Goal: Find specific page/section: Find specific page/section

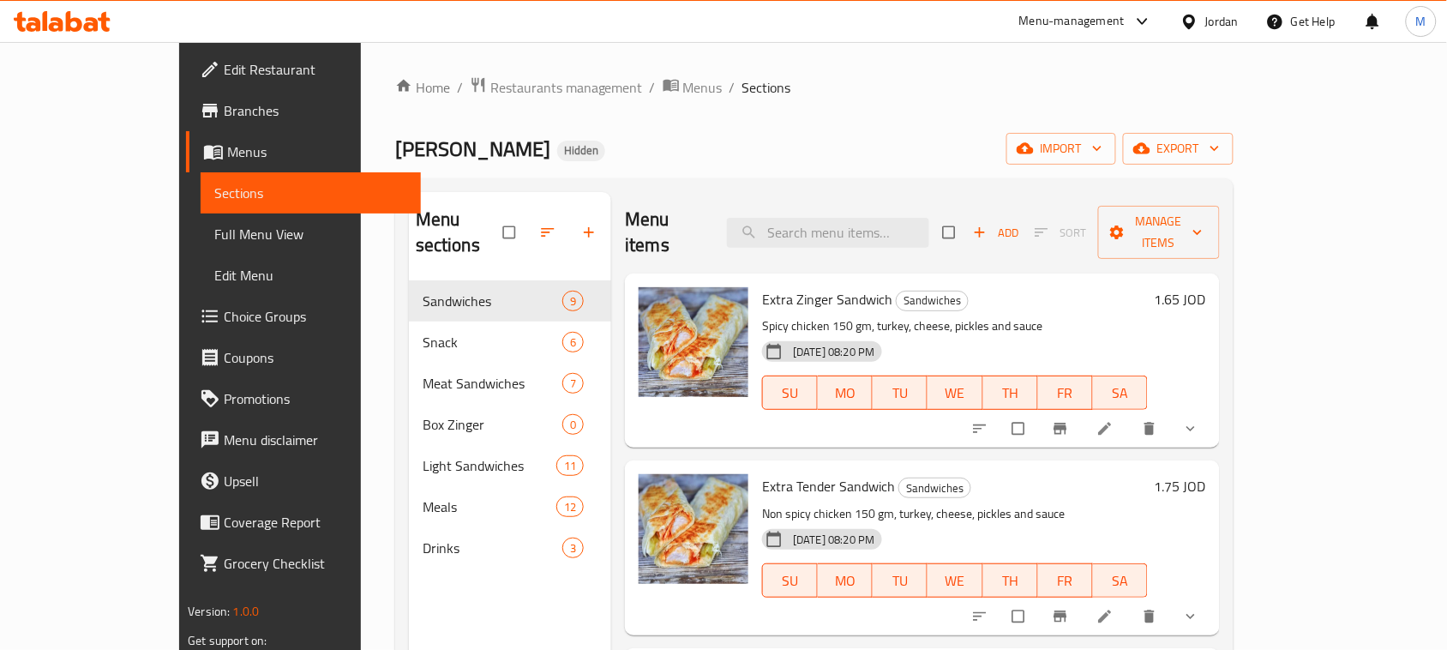
click at [1226, 20] on div "Jordan" at bounding box center [1222, 21] width 33 height 19
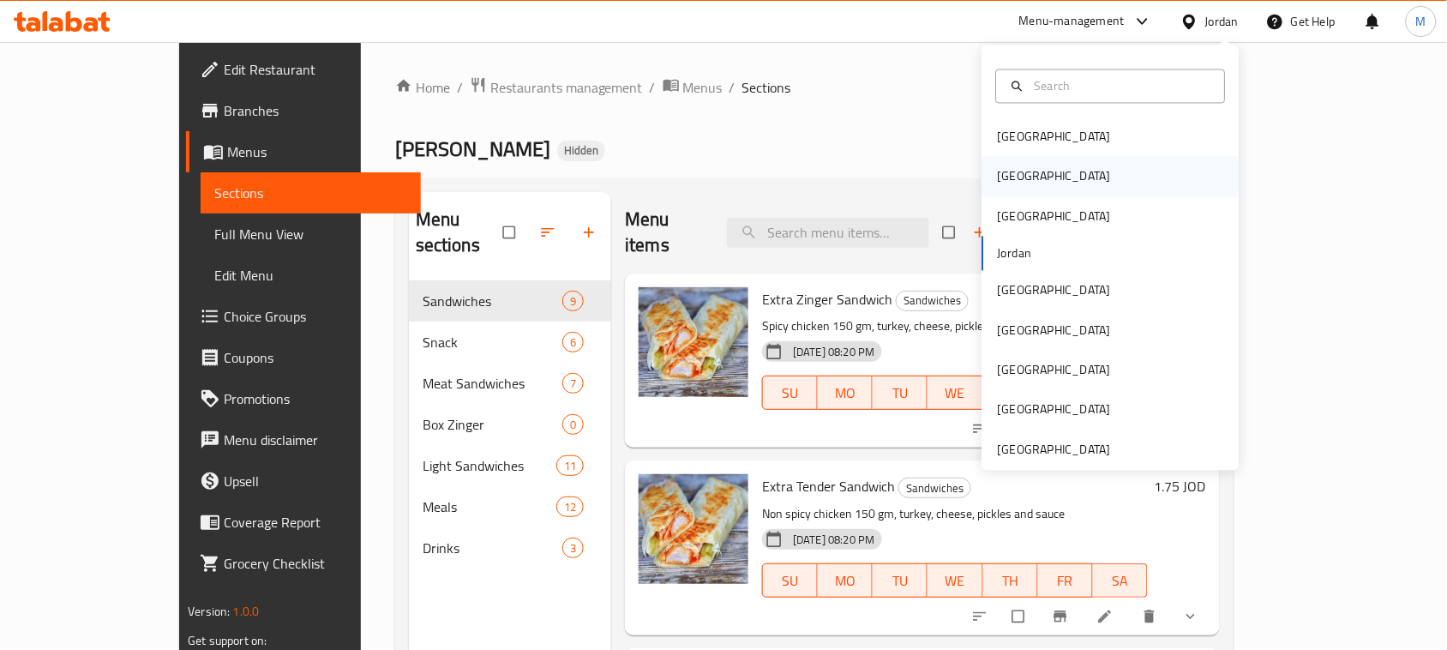
click at [1026, 177] on div "[GEOGRAPHIC_DATA]" at bounding box center [1111, 176] width 257 height 39
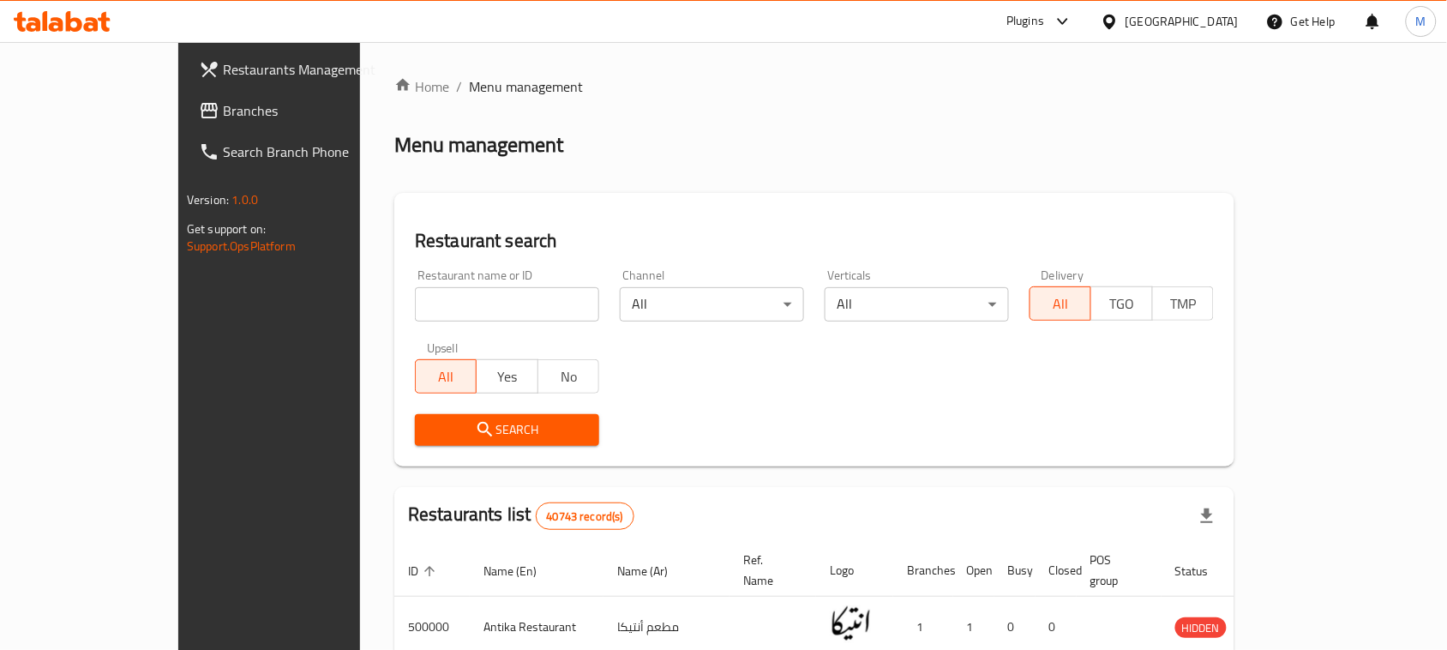
click at [223, 113] on span "Branches" at bounding box center [314, 110] width 183 height 21
